Goal: Task Accomplishment & Management: Manage account settings

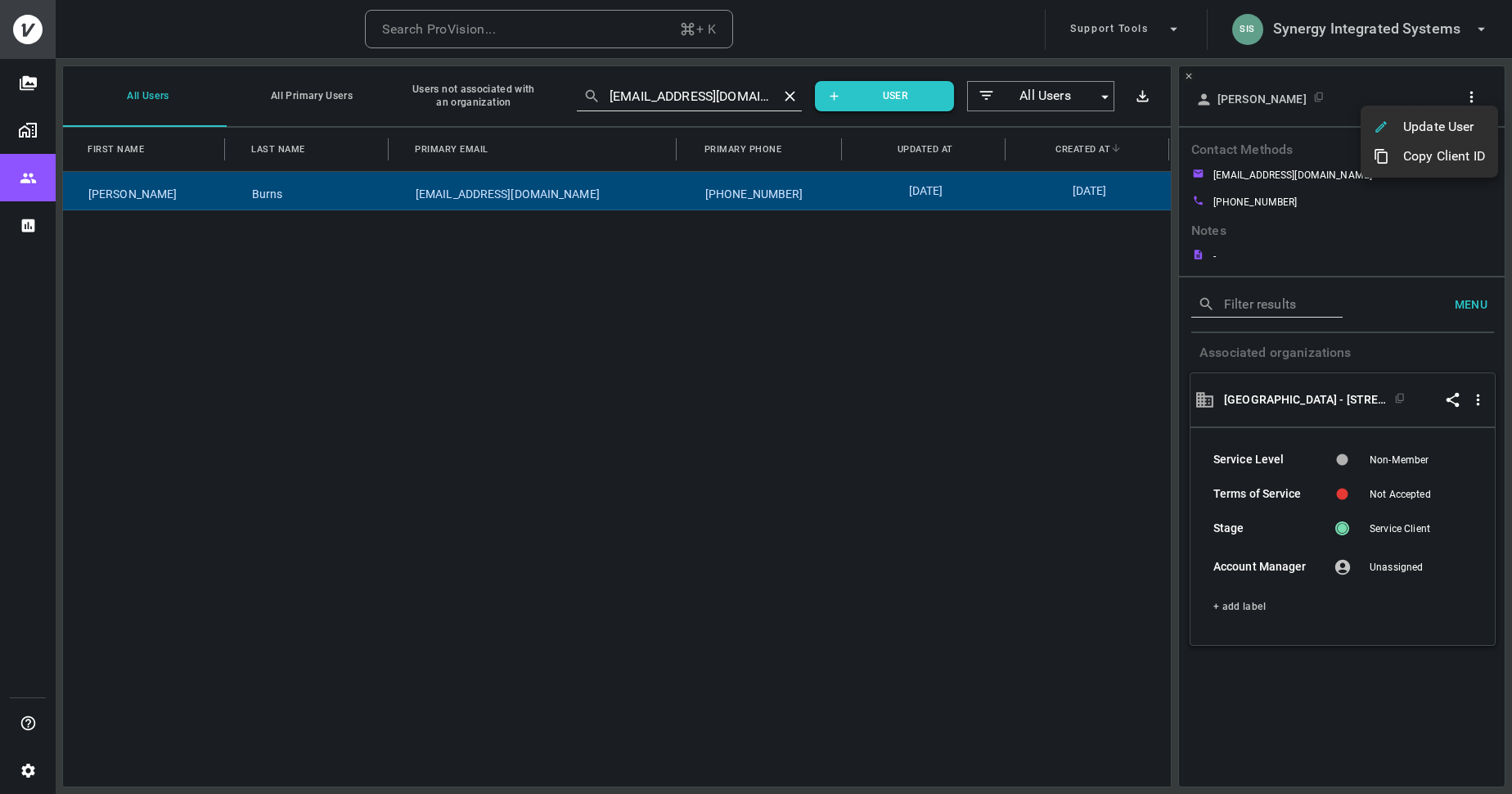
click at [1307, 33] on div at bounding box center [756, 397] width 1512 height 794
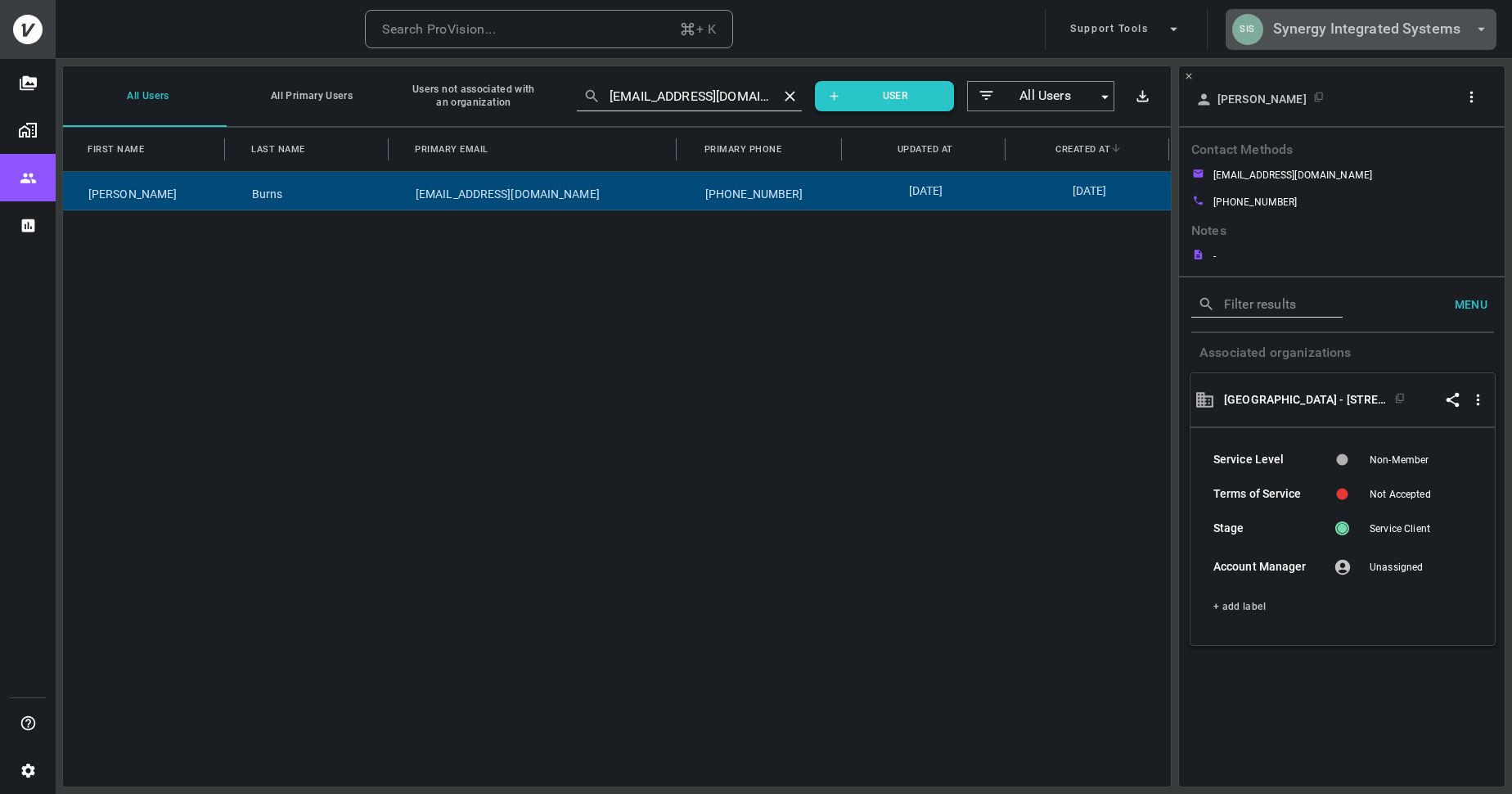
click at [1337, 34] on h6 "Synergy Integrated Systems" at bounding box center [1366, 28] width 188 height 24
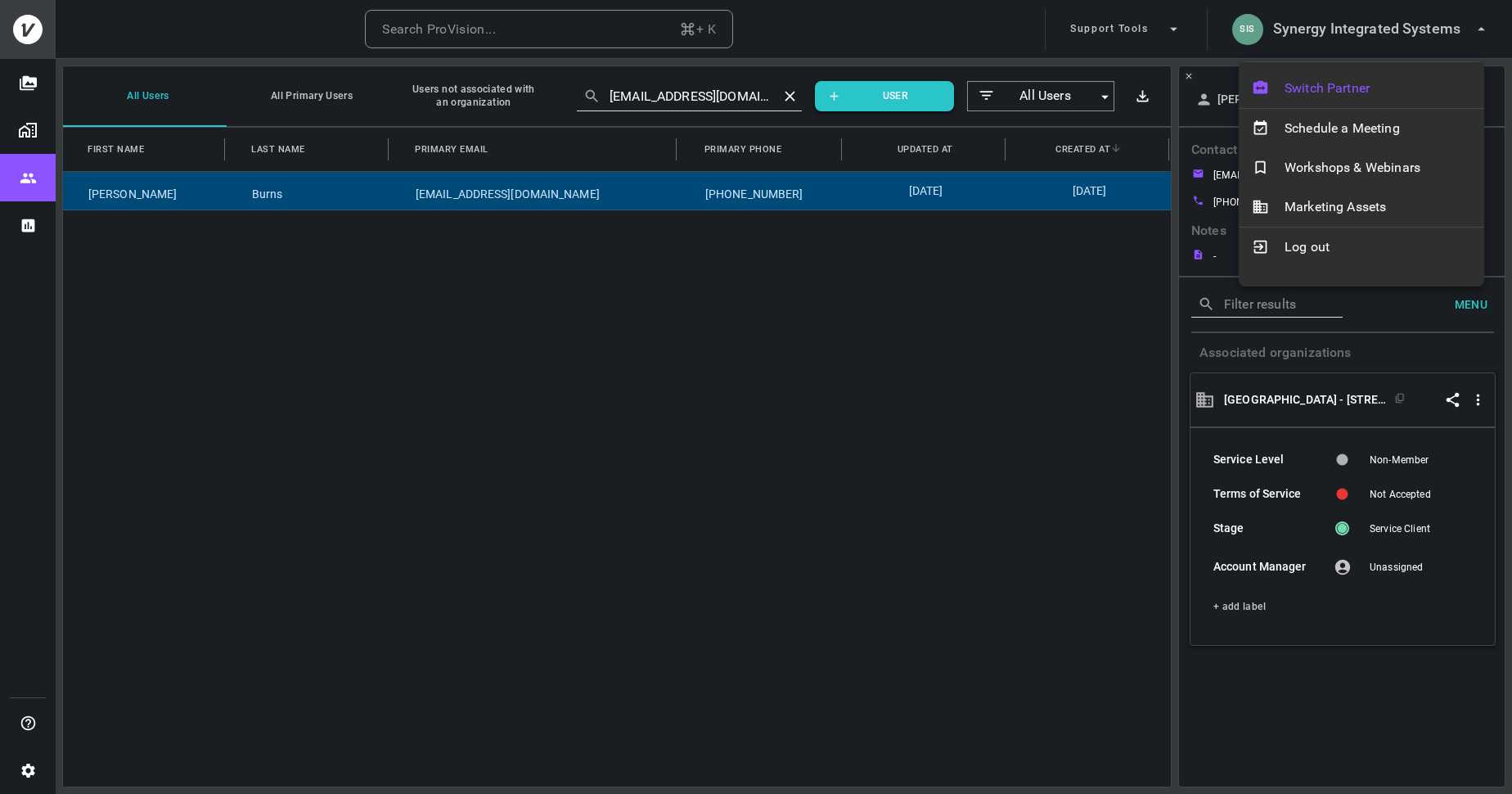
click at [1335, 80] on span "Switch Partner" at bounding box center [1377, 88] width 186 height 19
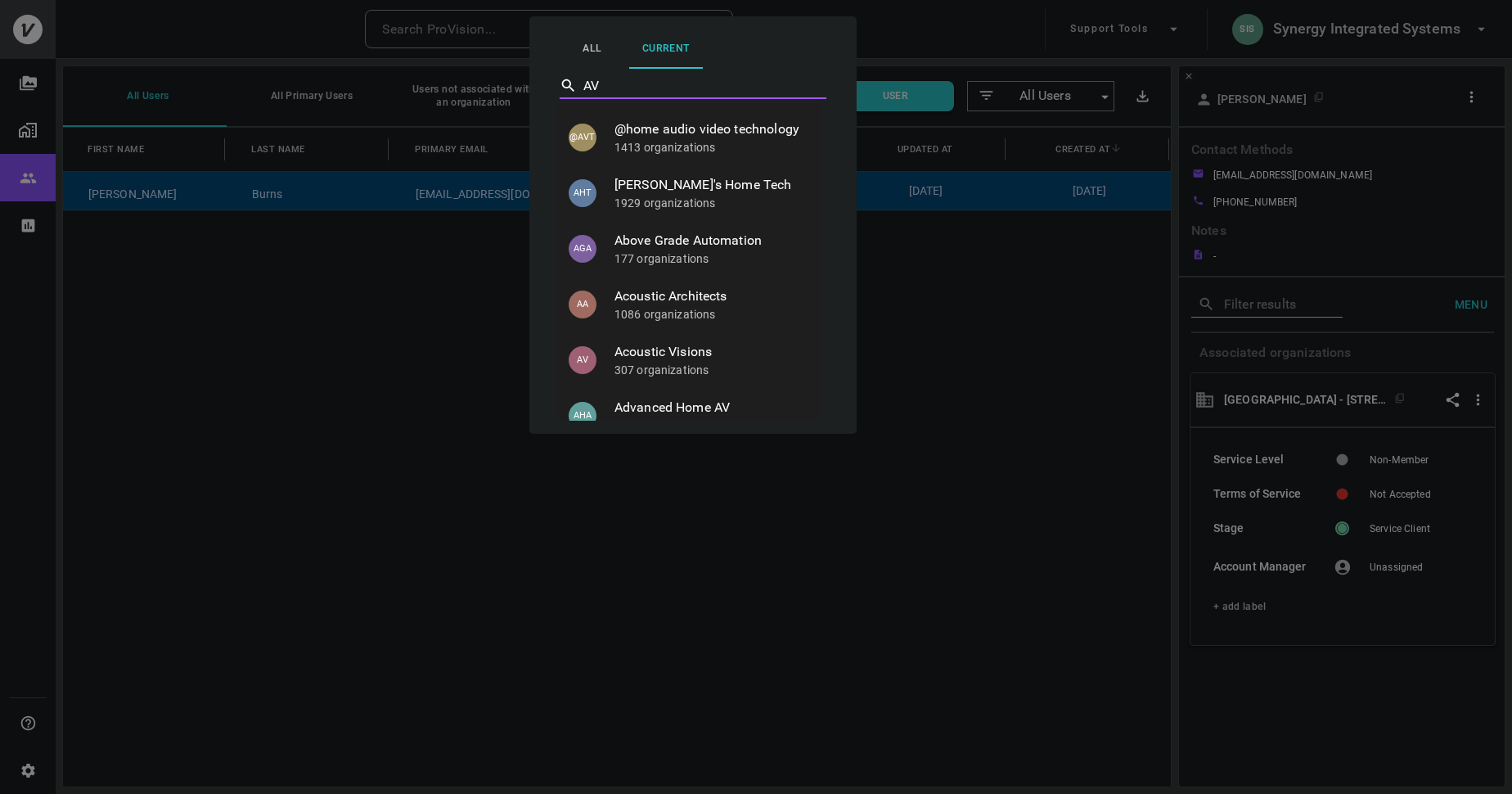
type input "AVS"
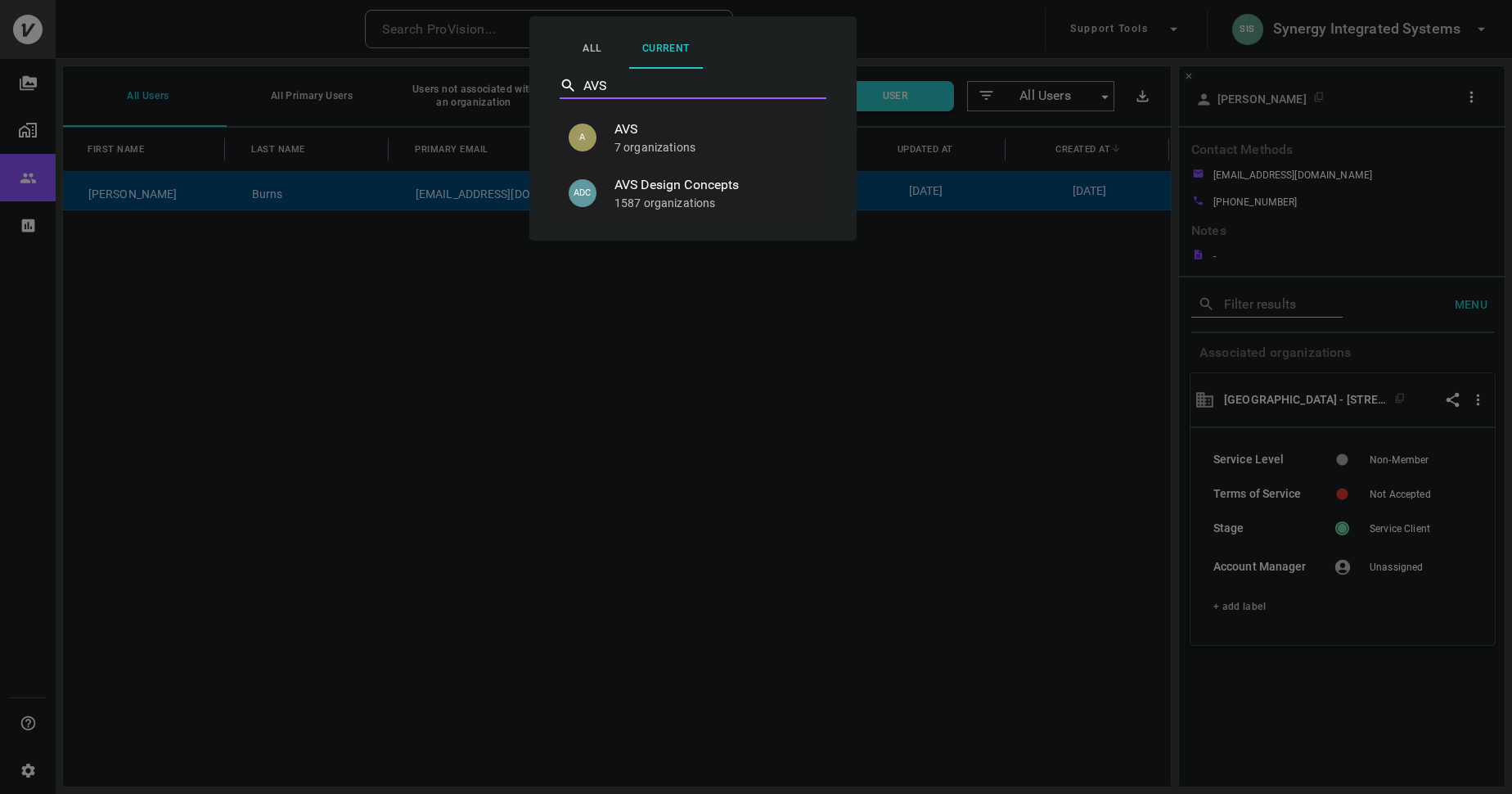
click at [687, 144] on p "7 organizations" at bounding box center [711, 147] width 195 height 17
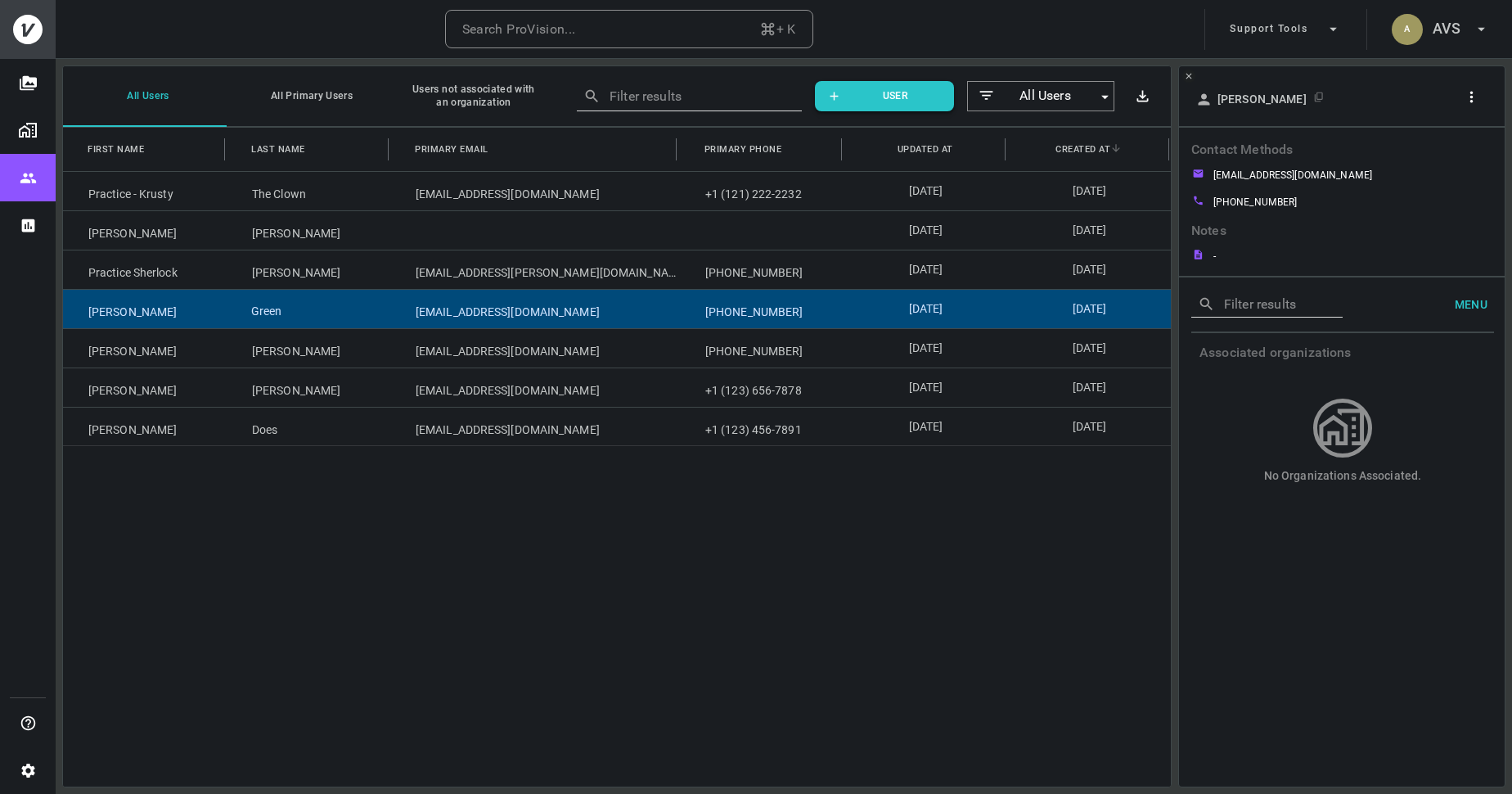
click at [329, 307] on div "Green" at bounding box center [308, 309] width 163 height 39
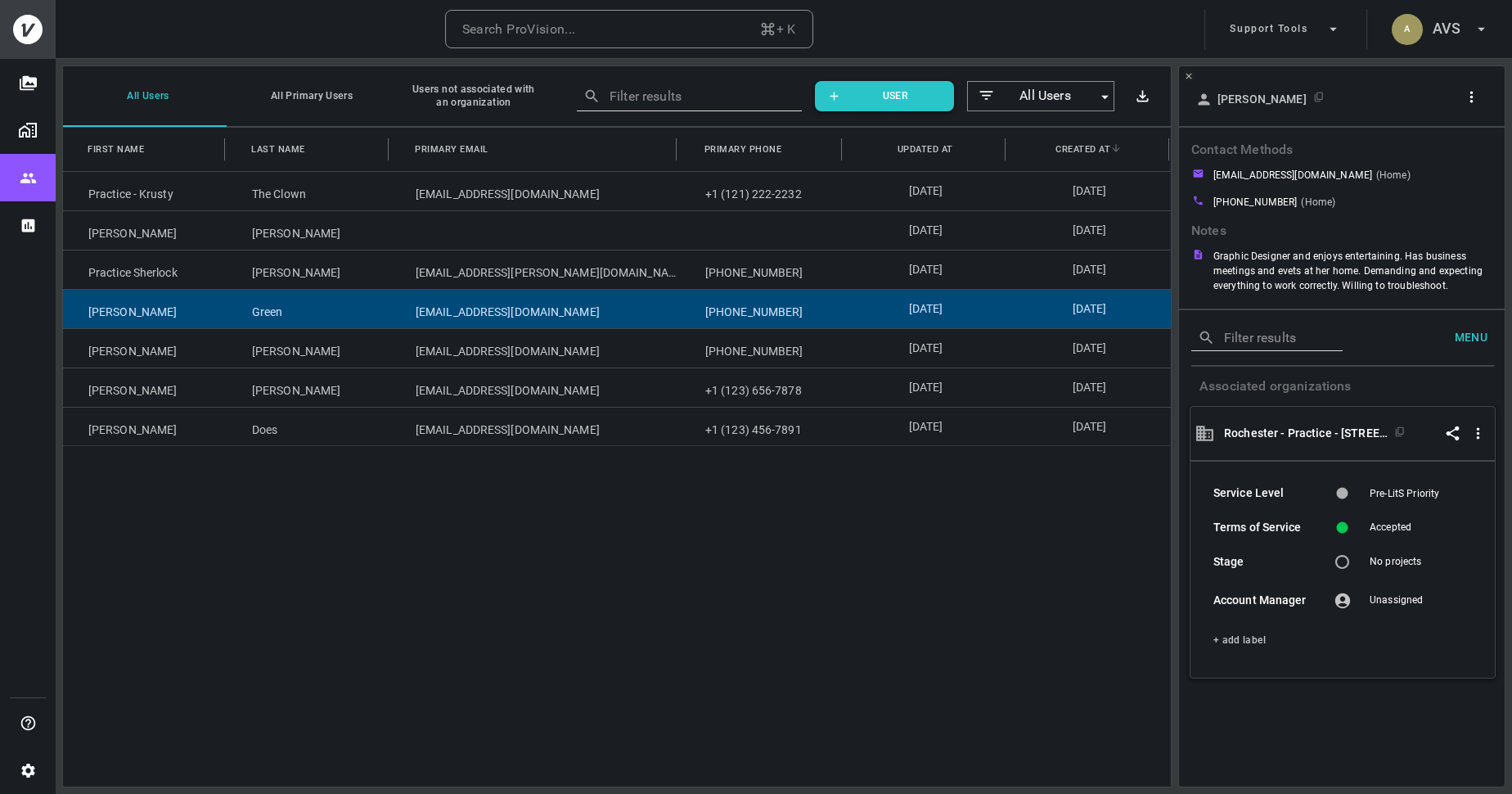
click at [1476, 91] on icon "button" at bounding box center [1471, 96] width 17 height 17
click at [1458, 125] on p "Update User" at bounding box center [1438, 127] width 71 height 19
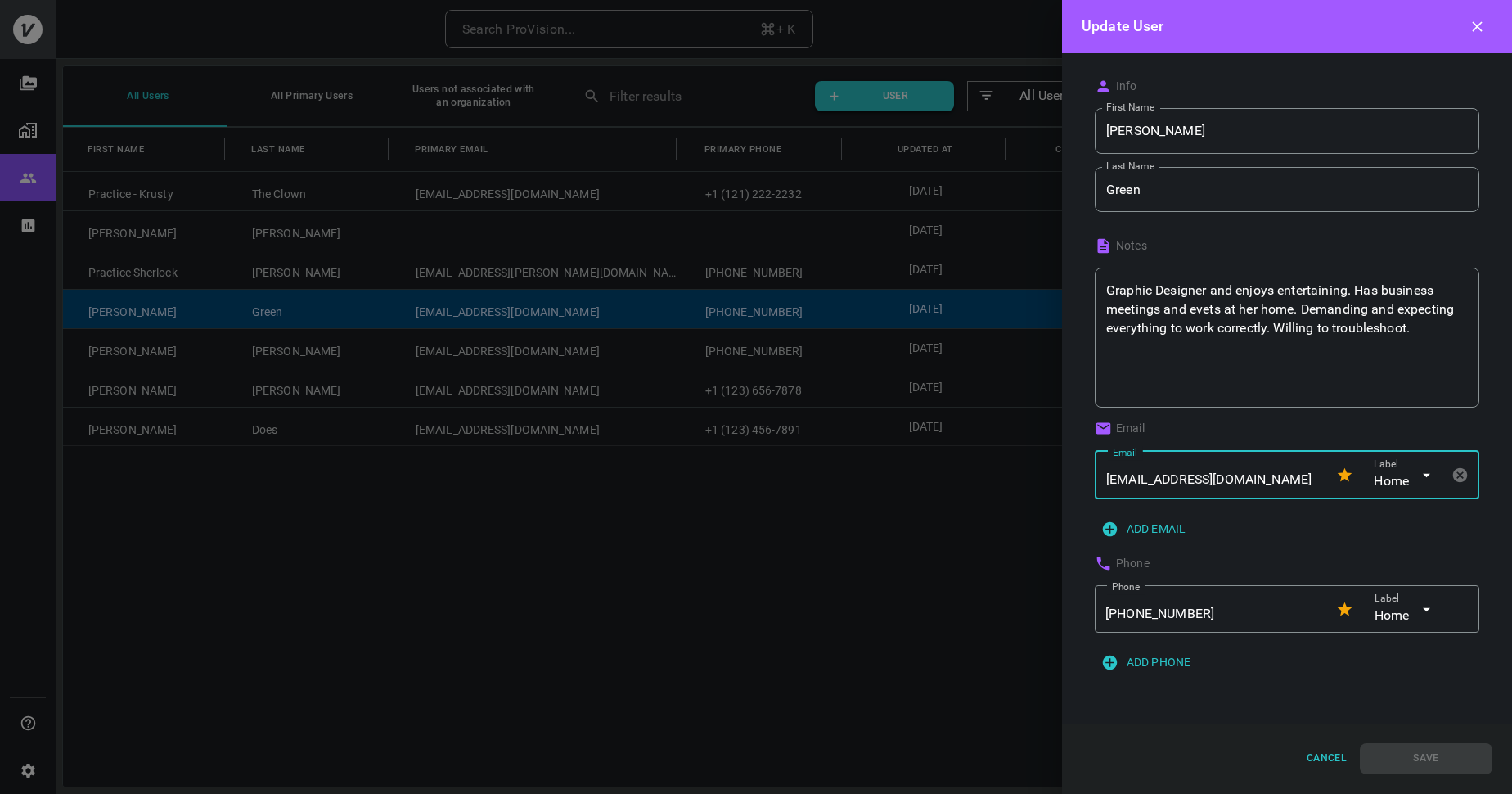
click at [1228, 477] on input "rache@maildrop.cc" at bounding box center [1210, 474] width 229 height 43
click at [1221, 615] on input "+1 (262) 741-5454" at bounding box center [1210, 609] width 229 height 43
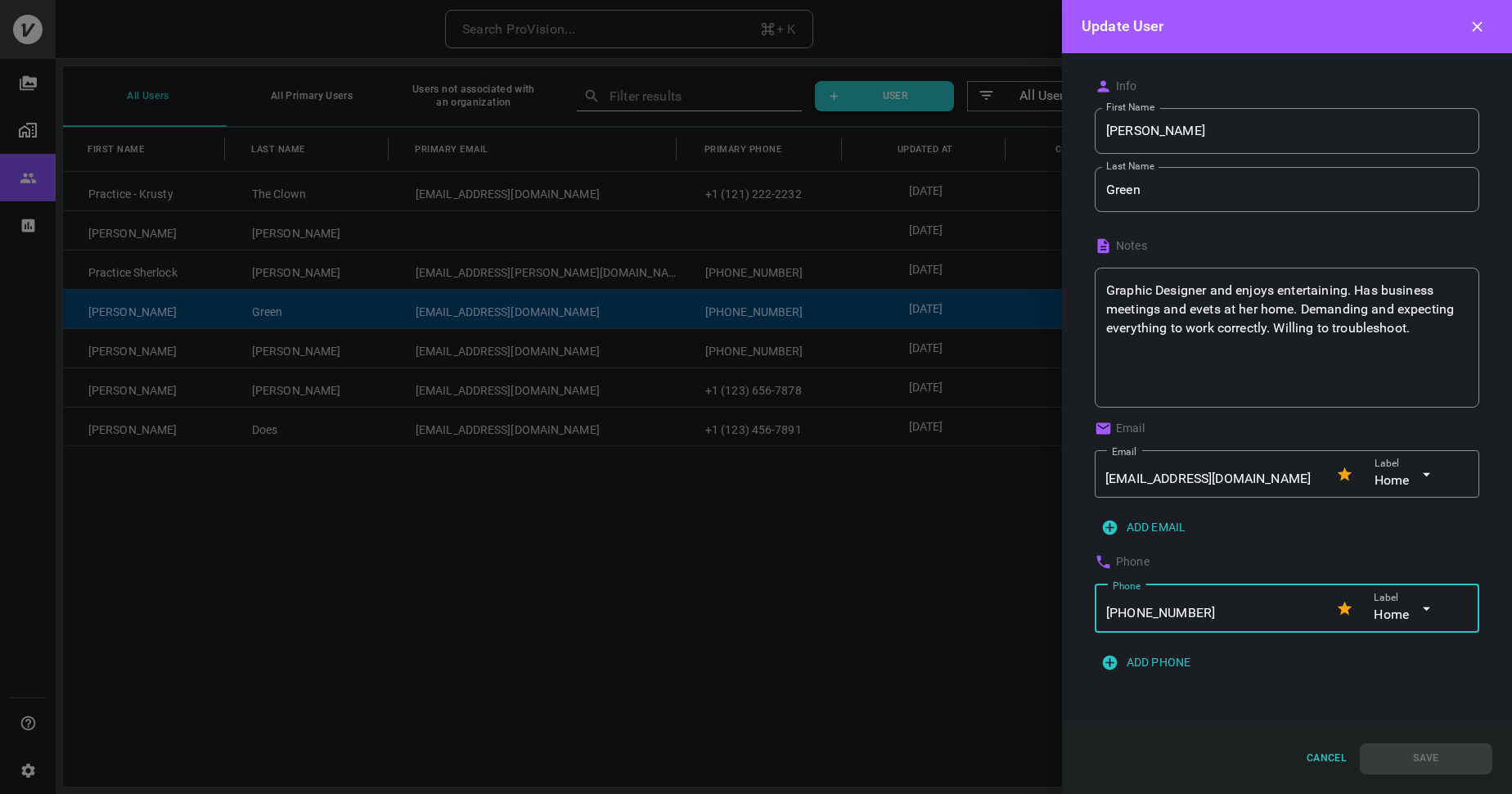
click at [1335, 758] on button "Cancel" at bounding box center [1327, 758] width 53 height 27
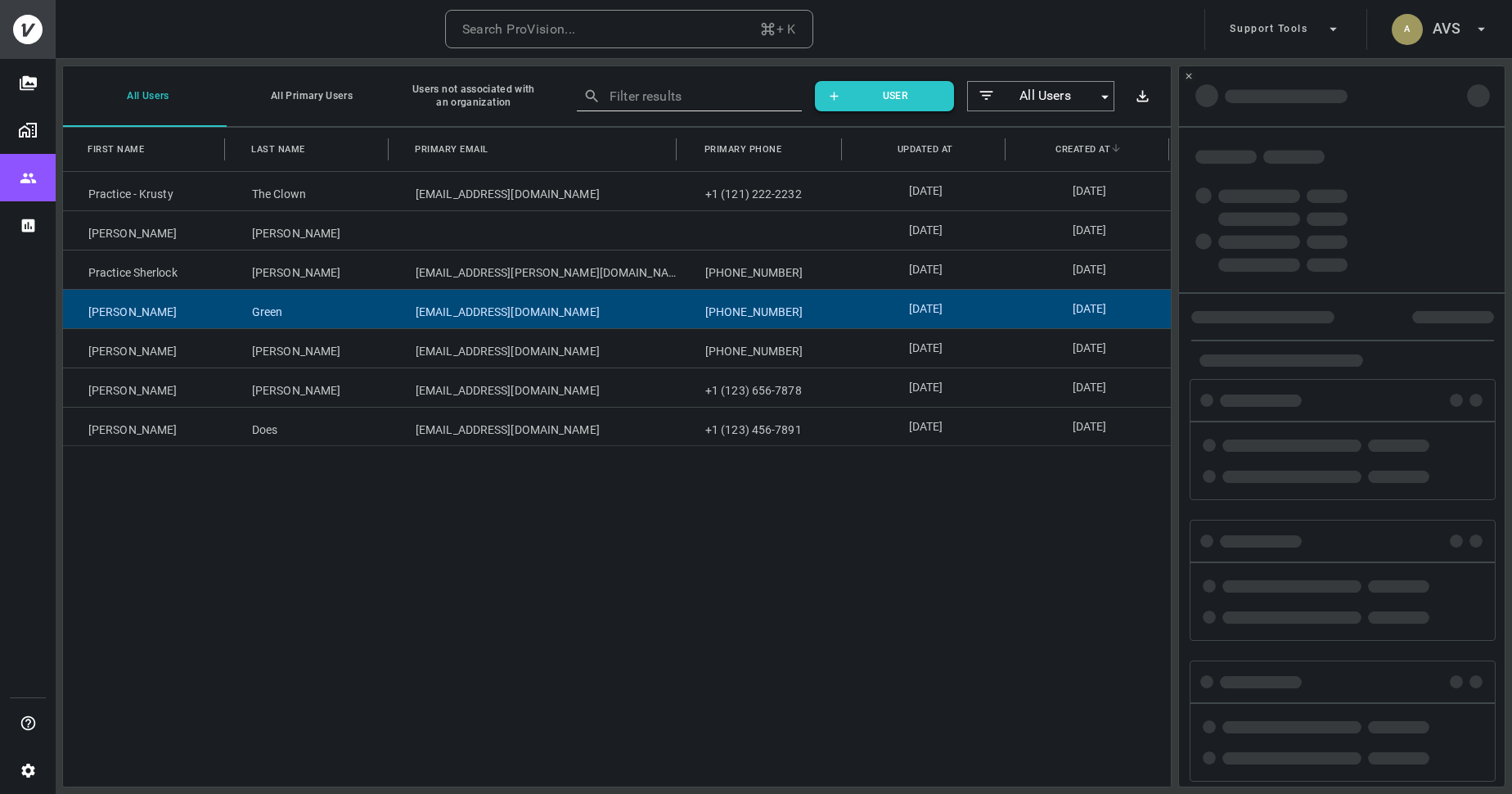
click at [1052, 304] on div "2025-08-15" at bounding box center [1088, 309] width 163 height 39
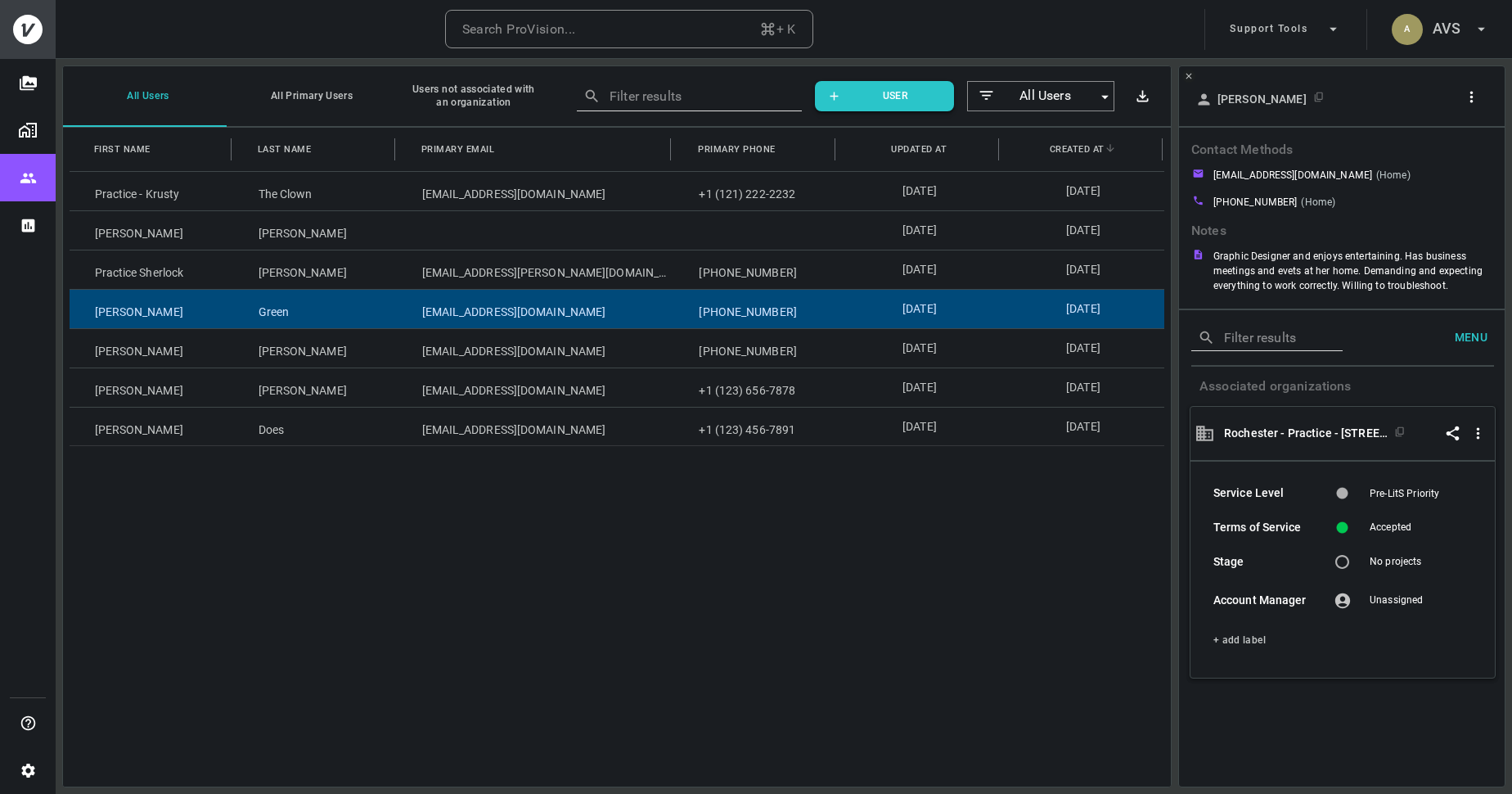
click at [1477, 101] on icon "button" at bounding box center [1471, 96] width 17 height 17
click at [1431, 159] on p "Copy Client ID" at bounding box center [1443, 156] width 82 height 19
click at [1424, 125] on p "Update User" at bounding box center [1438, 127] width 71 height 19
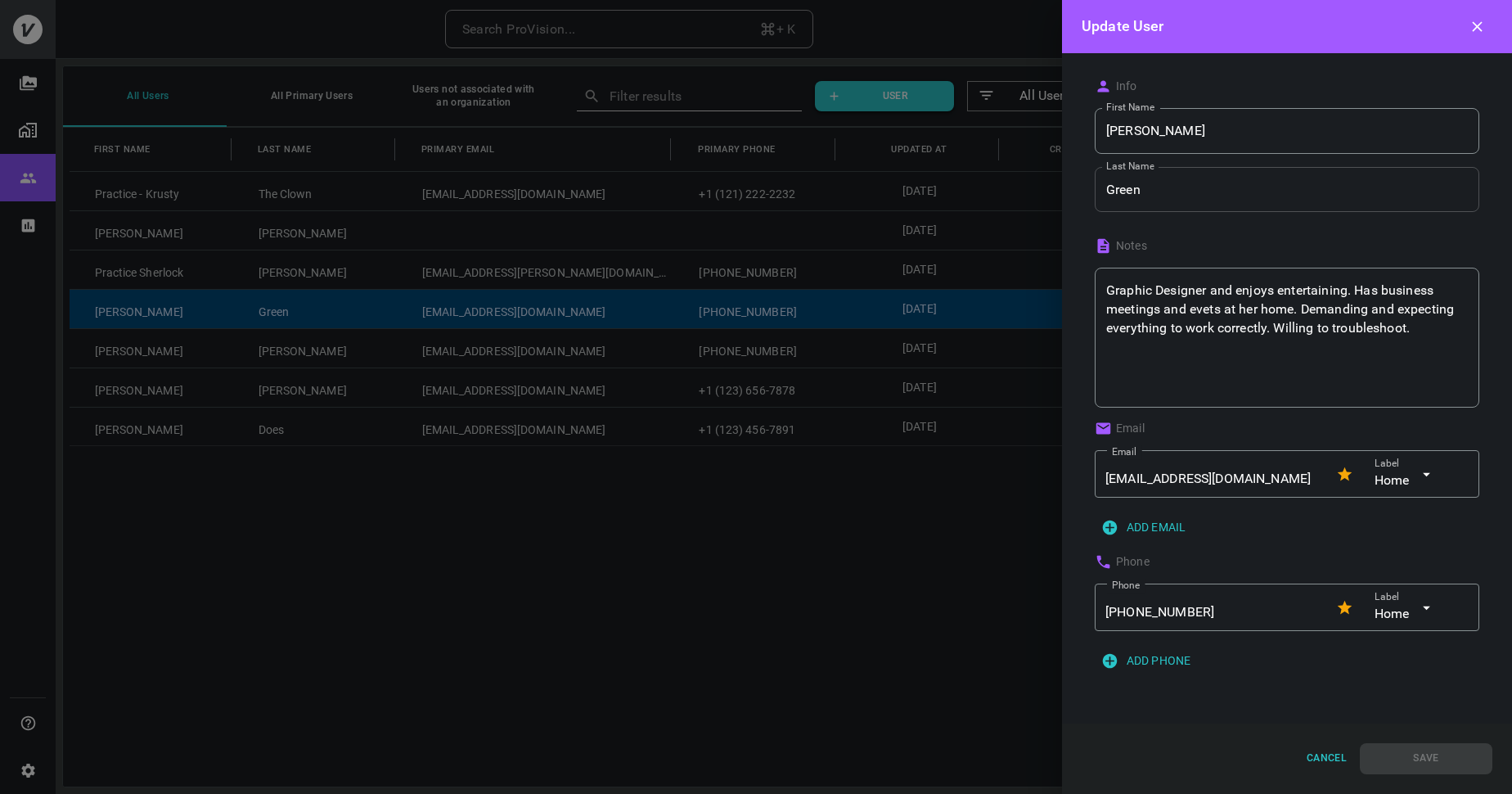
click at [1208, 190] on input "Green" at bounding box center [1287, 190] width 385 height 46
click at [1188, 137] on input "Rachel" at bounding box center [1287, 131] width 385 height 46
click at [1157, 201] on input "Green" at bounding box center [1287, 190] width 385 height 46
click at [1446, 341] on textarea "Graphic Designer and enjoys entertaining. Has business meetings and evets at he…" at bounding box center [1287, 338] width 362 height 113
click at [1210, 308] on textarea "Graphic Designer and enjoys entertaining. Has business meetings and evets at he…" at bounding box center [1287, 338] width 362 height 113
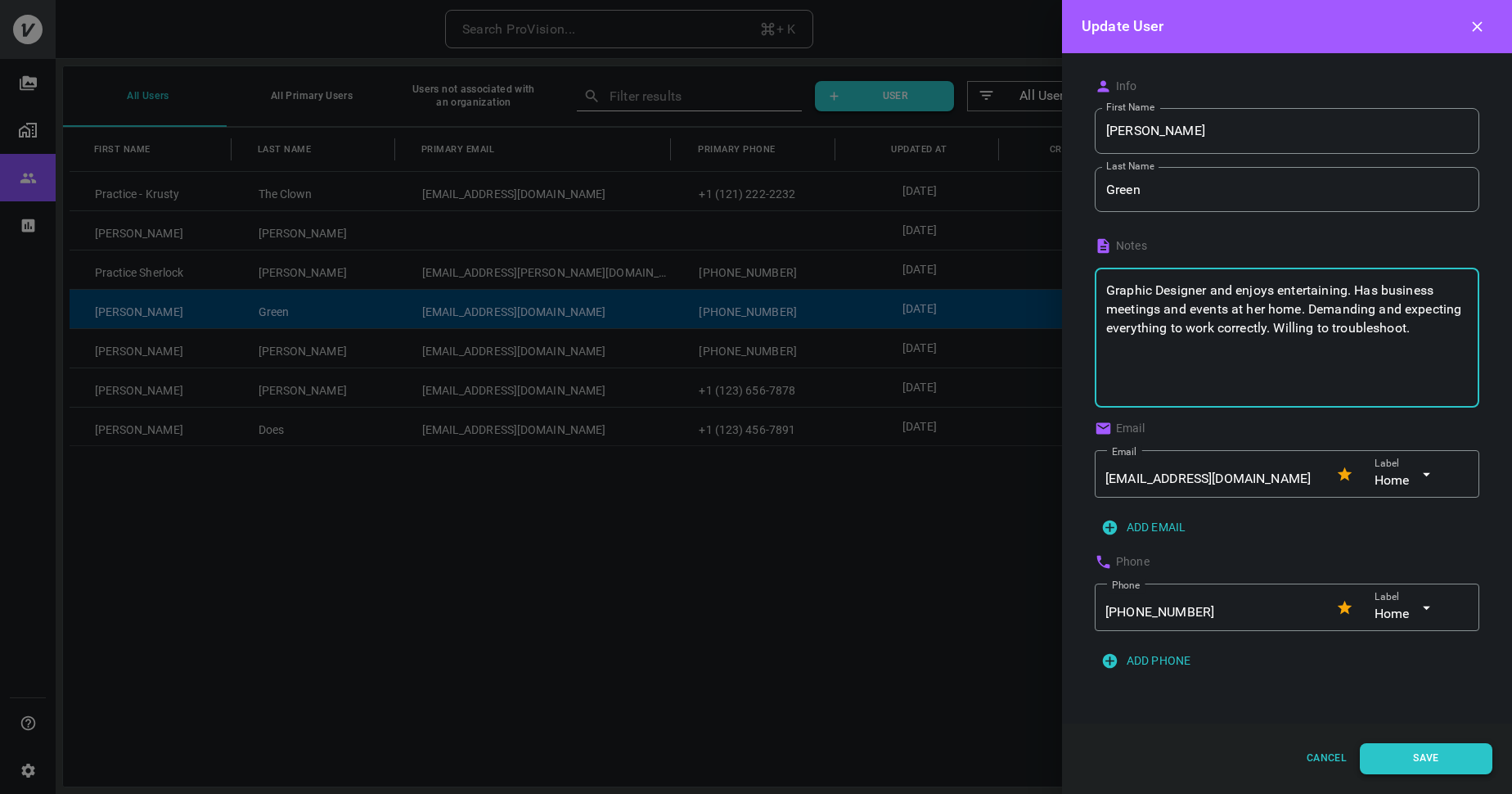
click at [1426, 763] on button "Save" at bounding box center [1425, 758] width 132 height 31
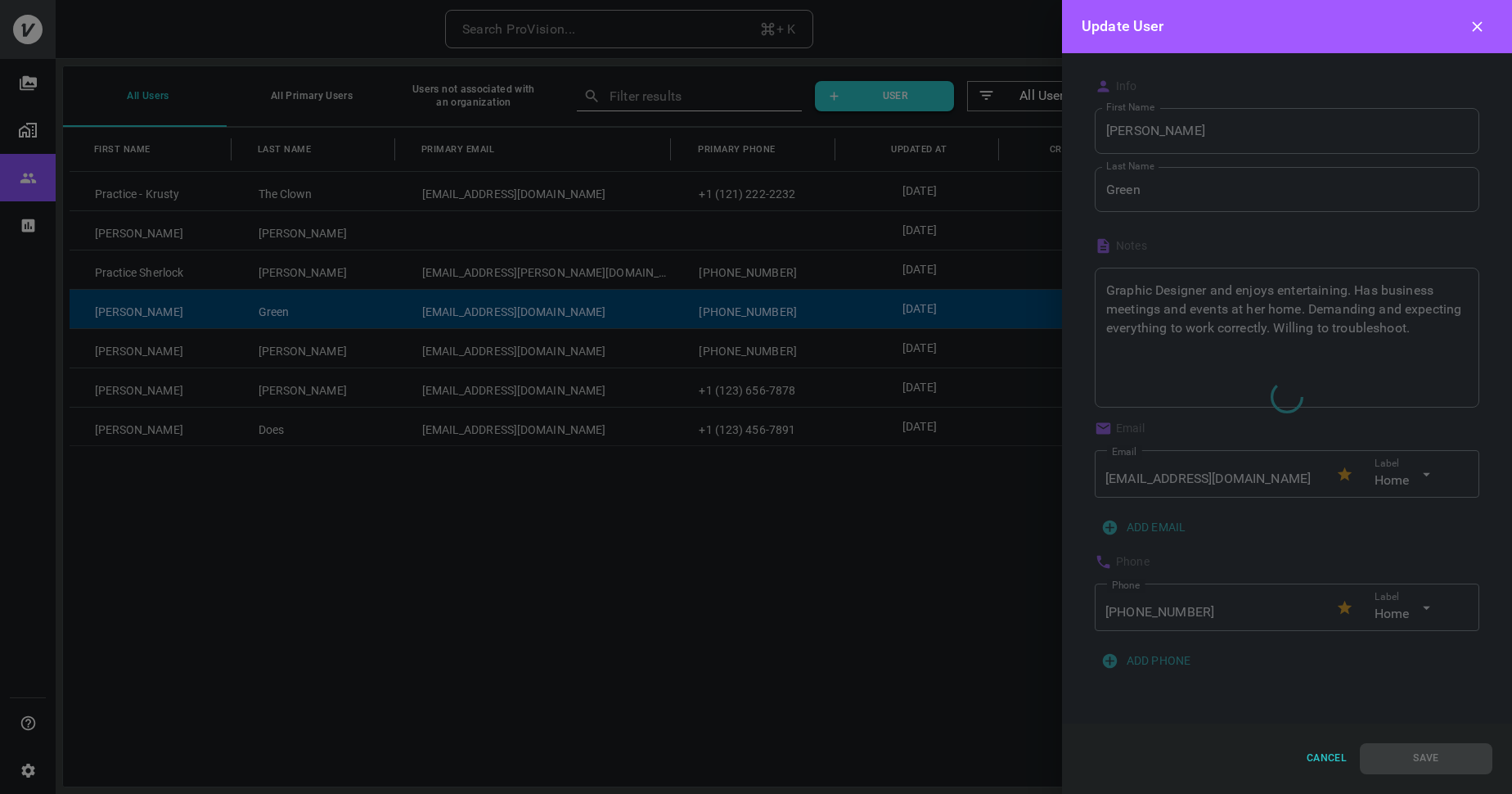
type textarea "Graphic Designer and enjoys entertaining. Has business meetings and evets at he…"
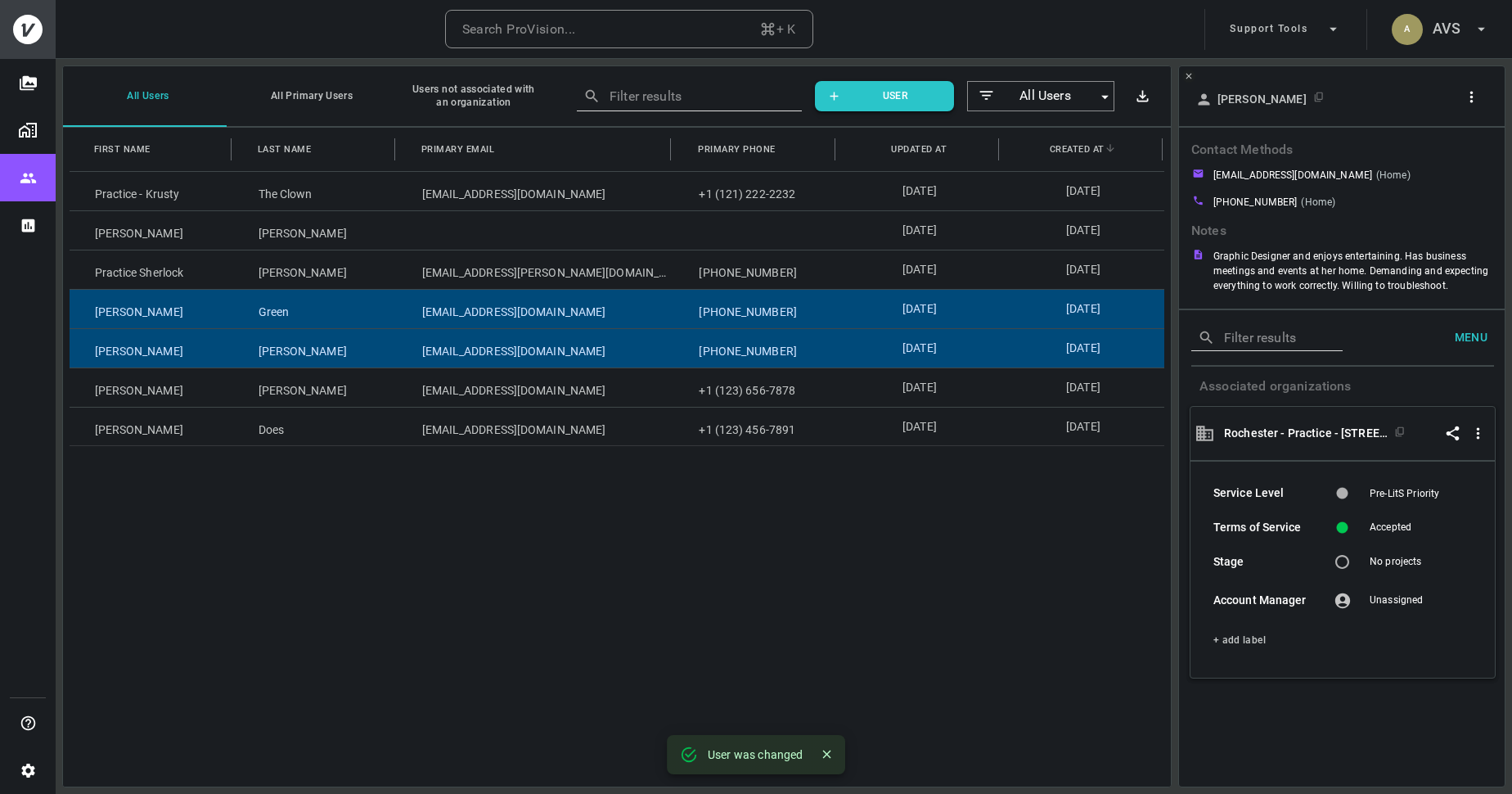
click at [331, 353] on div "Johnson" at bounding box center [314, 349] width 163 height 39
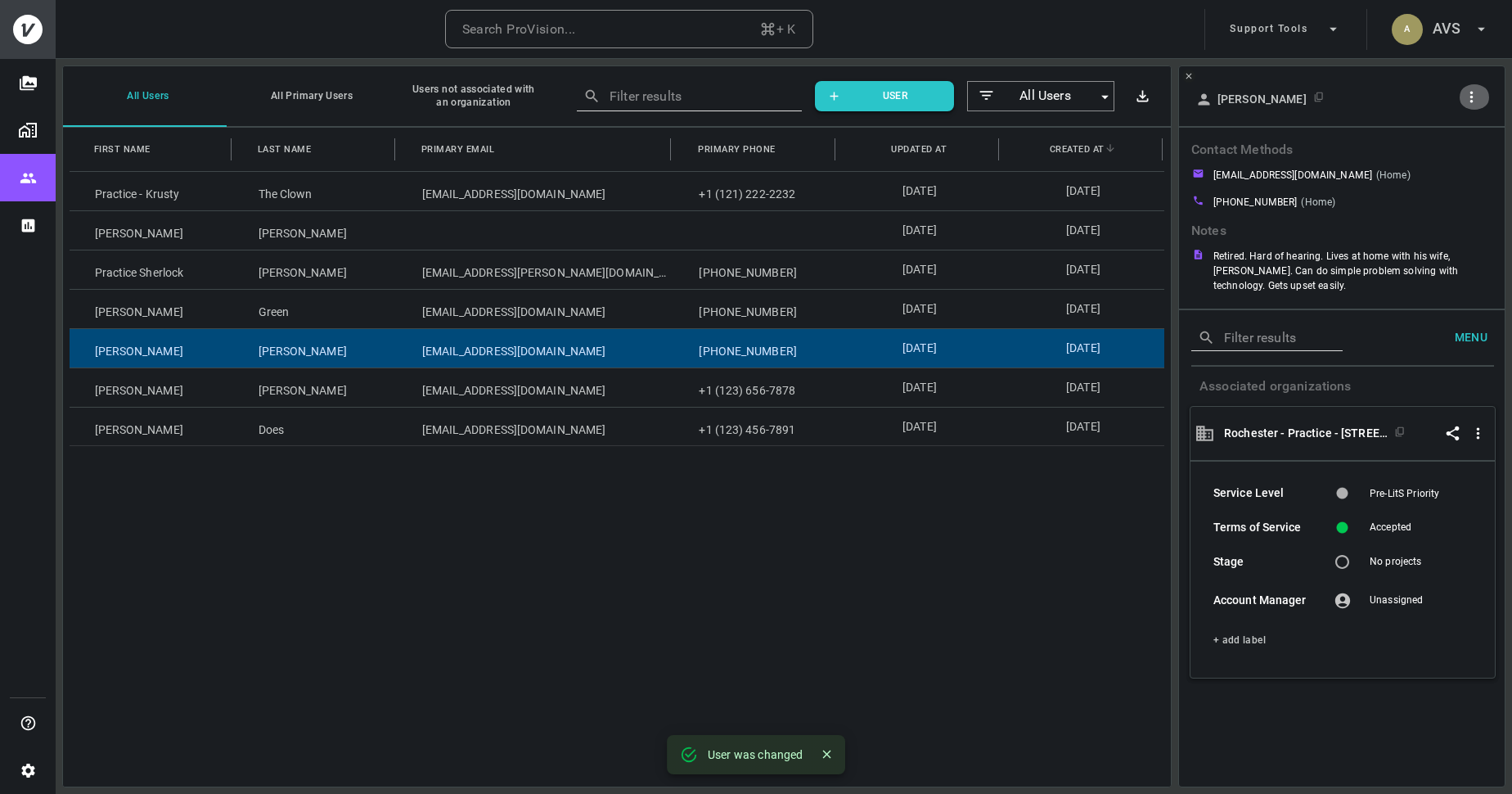
click at [1474, 97] on icon "button" at bounding box center [1471, 96] width 17 height 17
click at [1445, 165] on p "Copy Client ID" at bounding box center [1443, 156] width 82 height 19
